Goal: Communication & Community: Answer question/provide support

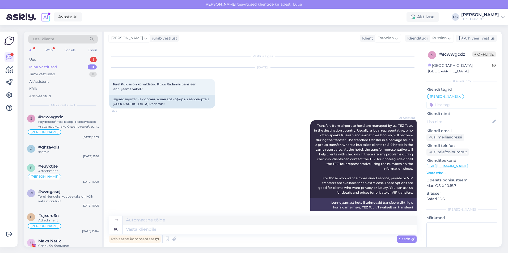
scroll to position [475, 0]
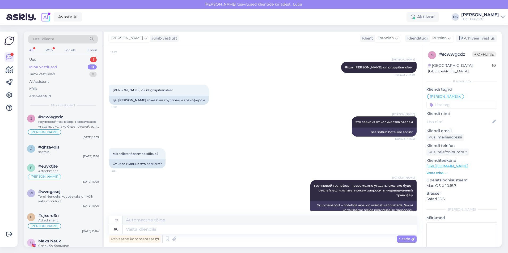
drag, startPoint x: 54, startPoint y: 55, endPoint x: 53, endPoint y: 58, distance: 3.0
click at [54, 56] on div "Otsi kliente All Web Socials Email Uus 1 Minu vestlused 10 Tiimi vestlused 8 AI…" at bounding box center [63, 71] width 78 height 79
click at [53, 58] on div "Uus 1" at bounding box center [63, 59] width 70 height 7
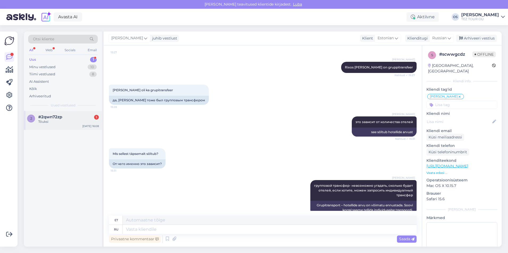
click at [75, 117] on div "#2qwn72zp 1" at bounding box center [68, 117] width 61 height 5
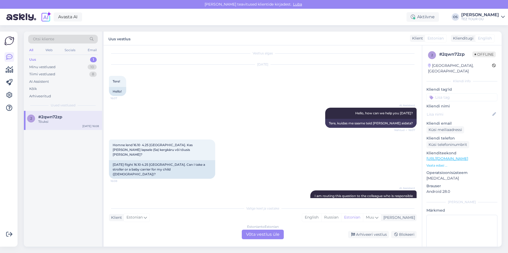
scroll to position [0, 0]
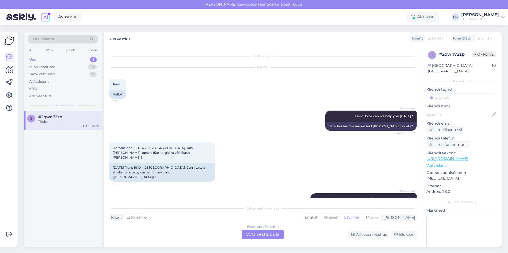
click at [437, 38] on span "Estonian" at bounding box center [435, 39] width 16 height 6
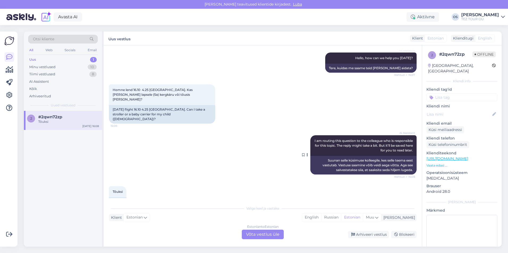
scroll to position [63, 0]
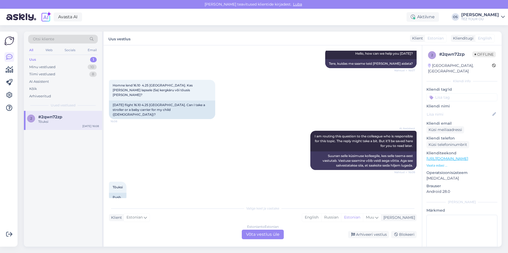
click at [260, 237] on div "Estonian to Estonian Võta vestlus üle" at bounding box center [263, 235] width 42 height 10
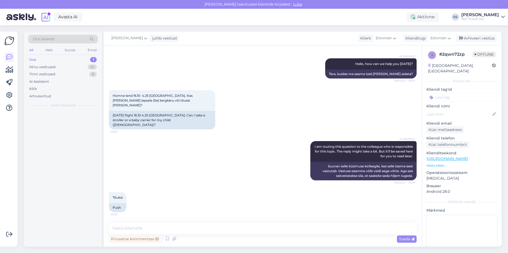
scroll to position [43, 0]
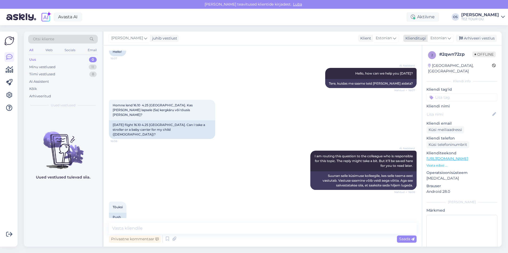
click at [442, 38] on span "Estonian" at bounding box center [438, 38] width 16 height 6
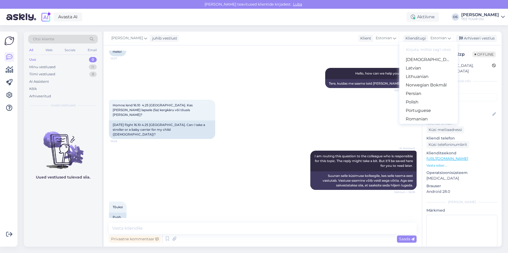
scroll to position [159, 0]
click at [426, 116] on link "Russian" at bounding box center [428, 115] width 58 height 8
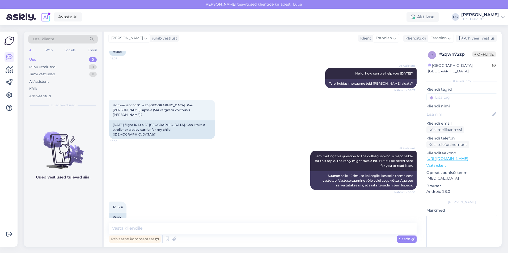
scroll to position [50, 0]
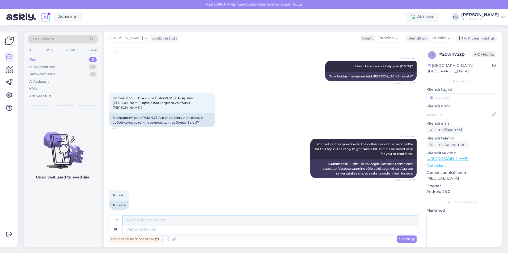
drag, startPoint x: 137, startPoint y: 231, endPoint x: 127, endPoint y: 222, distance: 13.5
click at [127, 222] on textarea at bounding box center [270, 220] width 294 height 9
paste textarea "Registreeritava pagasi piirmäär on 20 kg reisija kohta"
drag, startPoint x: 112, startPoint y: 103, endPoint x: 127, endPoint y: 104, distance: 14.9
click at [127, 104] on div "Homne lend 16.10 4.25 [GEOGRAPHIC_DATA]. Kas [PERSON_NAME] lapsele (5a) kergkär…" at bounding box center [162, 103] width 106 height 21
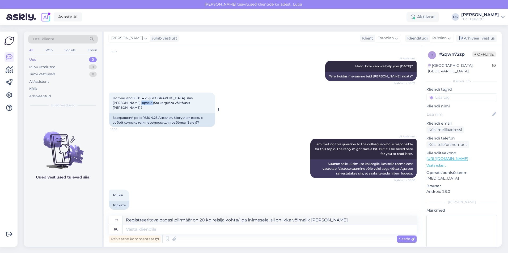
copy span "kergkäru"
click at [327, 219] on textarea "Registreeritava pagasi piirmäär on 20 kg reisija kohta/ iga inimesele, sii on i…" at bounding box center [270, 220] width 294 height 9
paste textarea "kergkäru"
type textarea "Registreeritava pagasi piirmäär on 20 kg reisija kohta/ iga inimesele, sii on i…"
click at [403, 237] on span "Saada" at bounding box center [406, 239] width 15 height 5
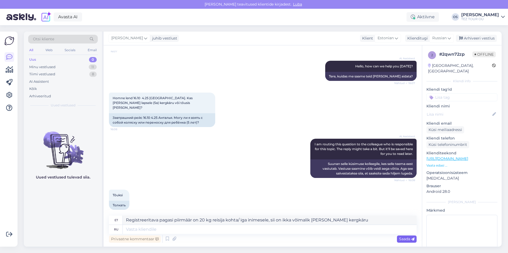
click at [403, 237] on span "Saada" at bounding box center [406, 239] width 15 height 5
click at [400, 240] on span "Saada" at bounding box center [406, 239] width 15 height 5
click at [459, 93] on input at bounding box center [461, 97] width 71 height 8
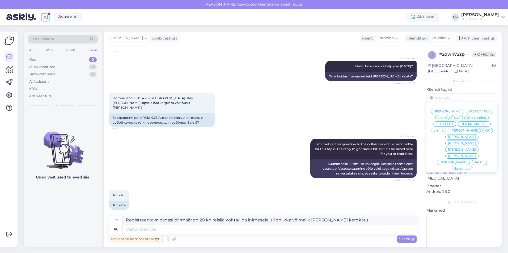
click at [450, 131] on span "[PERSON_NAME]" at bounding box center [464, 130] width 28 height 3
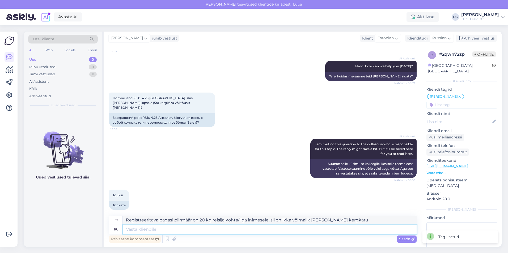
click at [149, 228] on textarea at bounding box center [270, 229] width 294 height 9
drag, startPoint x: 127, startPoint y: 220, endPoint x: 343, endPoint y: 221, distance: 215.9
click at [349, 222] on textarea "Registreeritava pagasi piirmäär on 20 kg reisija kohta/ iga inimesele, sii on i…" at bounding box center [270, 220] width 294 height 9
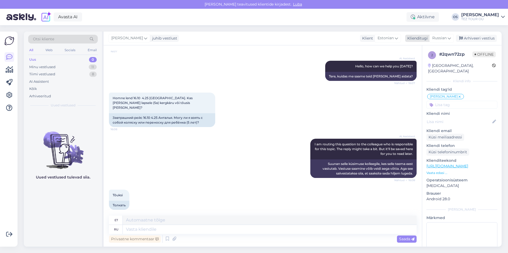
click at [437, 38] on span "Russian" at bounding box center [439, 38] width 14 height 6
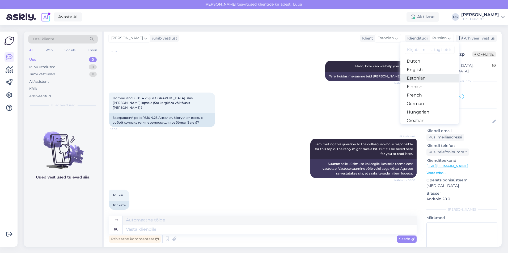
scroll to position [53, 0]
click at [419, 78] on link "Estonian" at bounding box center [429, 76] width 58 height 8
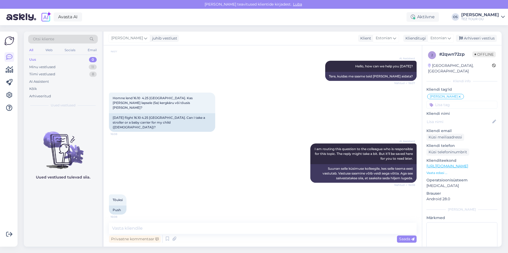
scroll to position [43, 0]
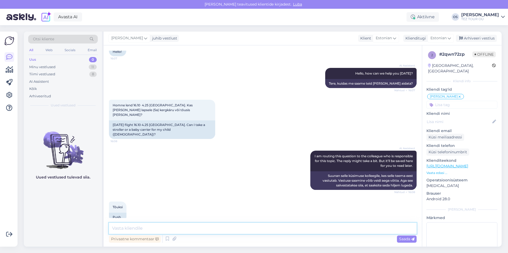
paste textarea "Registreeritava pagasi piirmäär on 20 kg reisija kohta/ iga inimesele, sii on i…"
type textarea "Registreeritava pagasi piirmäär on 20 kg reisija kohta/ iga inimesele, sii on i…"
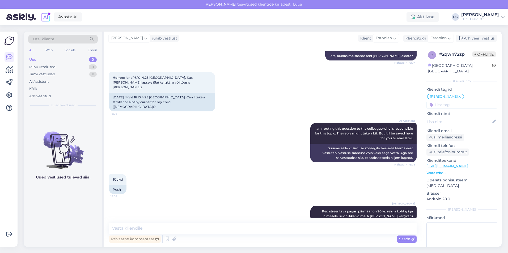
click at [59, 55] on div "Otsi kliente All Web Socials Email Uus 0 Minu vestlused 11 Tiimi vestlused 8 AI…" at bounding box center [63, 71] width 78 height 79
